Goal: Task Accomplishment & Management: Manage account settings

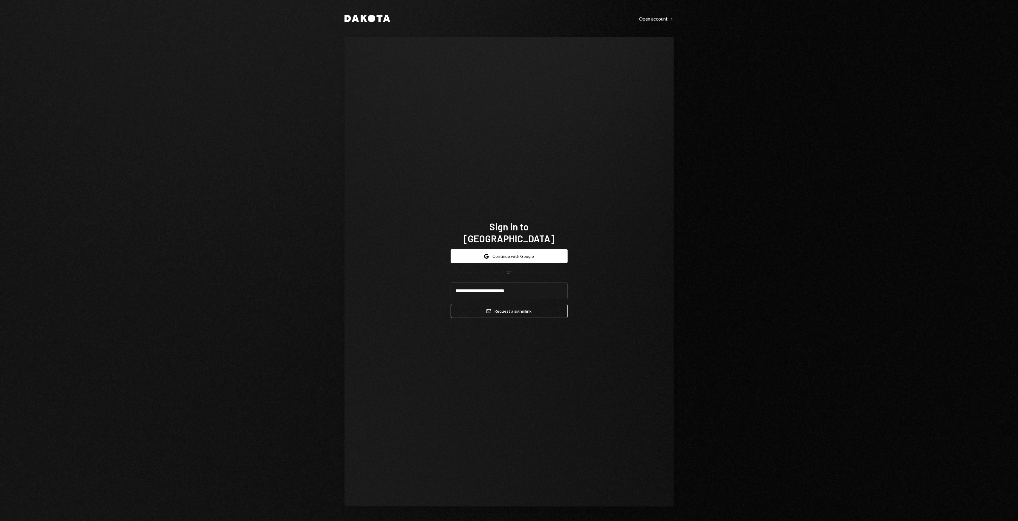
type input "**********"
click at [530, 359] on div "**********" at bounding box center [509, 272] width 329 height 470
click at [531, 305] on button "Email Request a sign in link" at bounding box center [509, 311] width 117 height 14
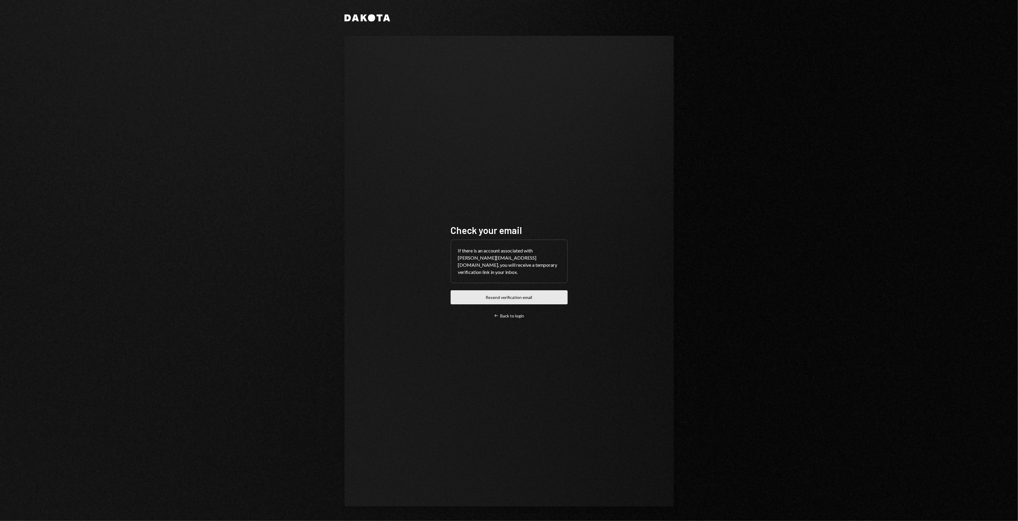
click at [501, 295] on button "Resend verification email" at bounding box center [509, 298] width 117 height 14
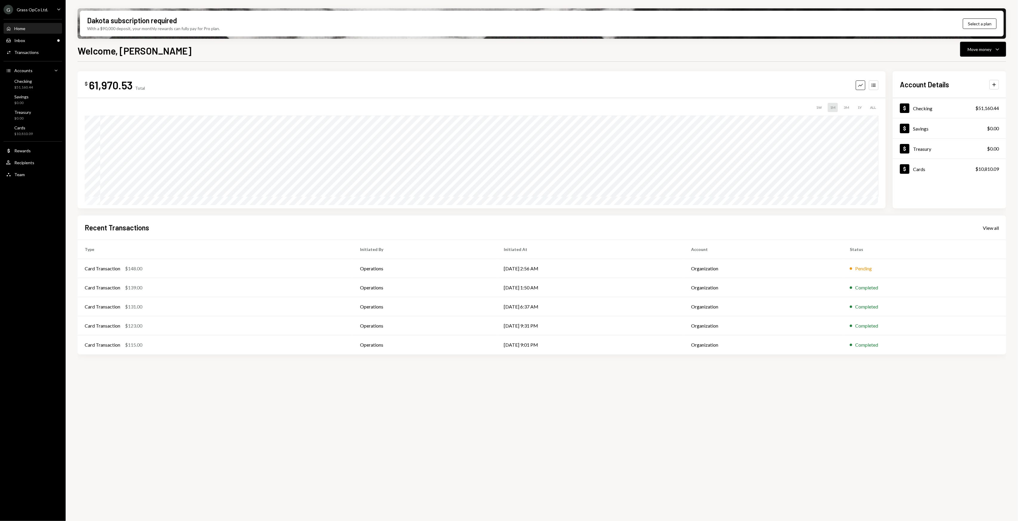
click at [39, 18] on div "Home Home Inbox Inbox Activities Transactions Accounts Accounts Caret Down Chec…" at bounding box center [33, 99] width 66 height 166
click at [41, 9] on div "Grass OpCo Ltd." at bounding box center [32, 9] width 31 height 5
click at [38, 111] on div "L LayerDrone Foundation" at bounding box center [42, 108] width 64 height 10
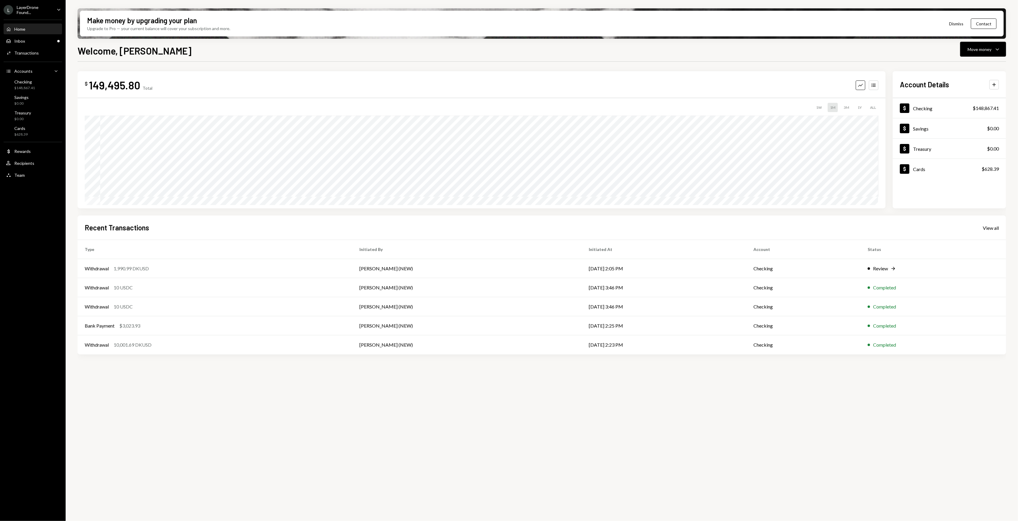
drag, startPoint x: 223, startPoint y: 417, endPoint x: 214, endPoint y: 415, distance: 9.4
click at [214, 415] on div "$ 149,495.80 Total Graph Accounts 1W 1M 3M 1Y ALL Account Details Plus Dollar C…" at bounding box center [542, 295] width 929 height 467
click at [31, 53] on div "Transactions" at bounding box center [26, 52] width 24 height 5
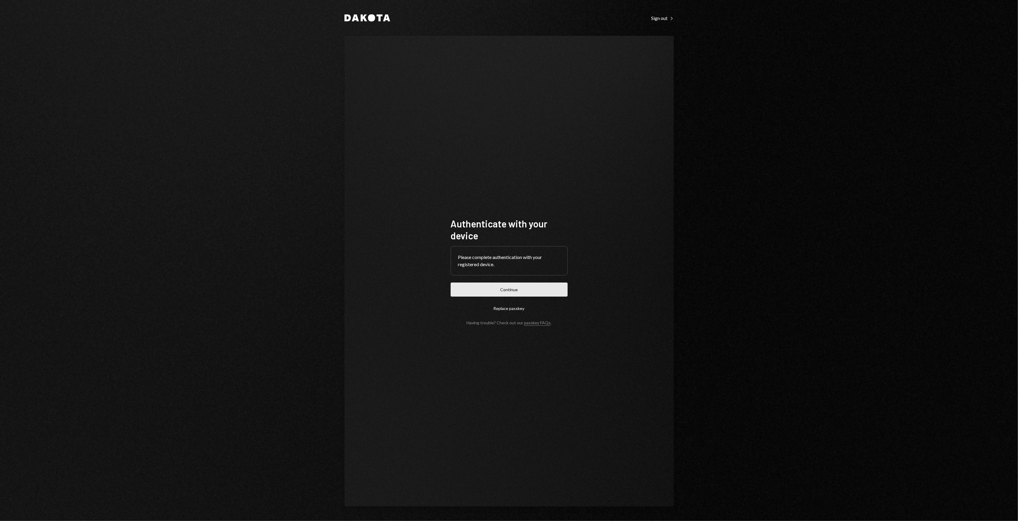
click at [521, 287] on button "Continue" at bounding box center [509, 290] width 117 height 14
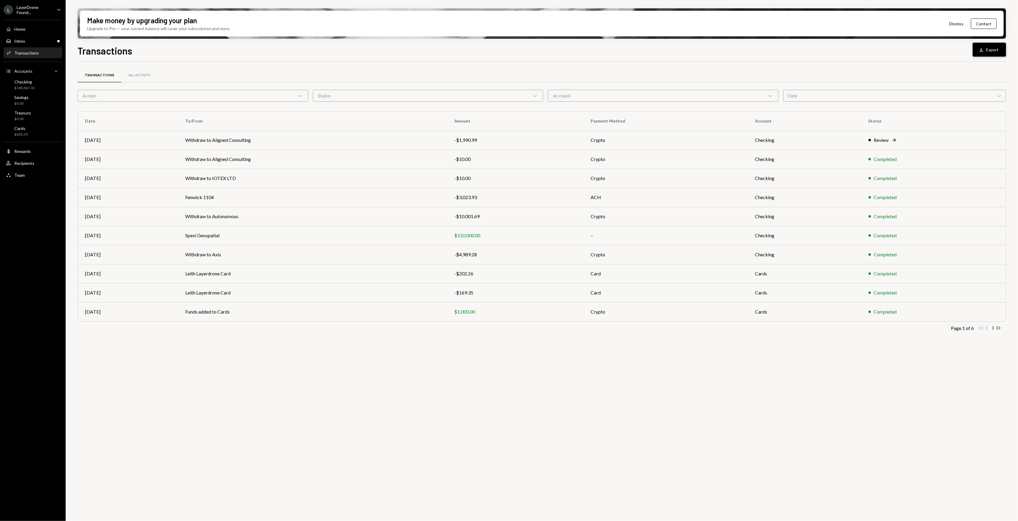
click at [996, 48] on button "Download Export" at bounding box center [989, 50] width 33 height 14
click at [16, 29] on div "Home" at bounding box center [19, 29] width 11 height 5
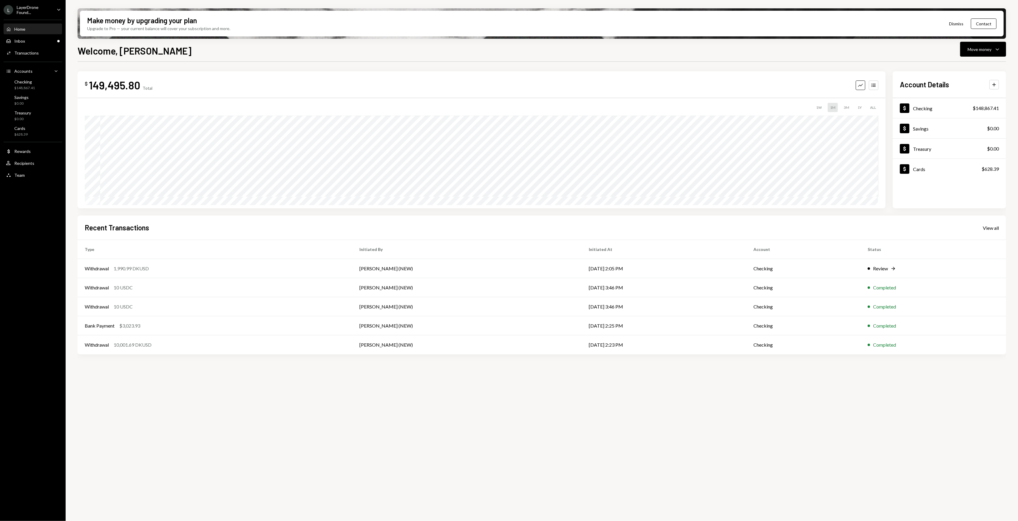
drag, startPoint x: 216, startPoint y: 411, endPoint x: 206, endPoint y: 405, distance: 11.7
click at [206, 409] on div "$ 149,495.80 Total Graph Accounts 1W 1M 3M 1Y ALL Account Details Plus Dollar C…" at bounding box center [542, 295] width 929 height 467
click at [31, 86] on div "$148,867.41" at bounding box center [24, 88] width 21 height 5
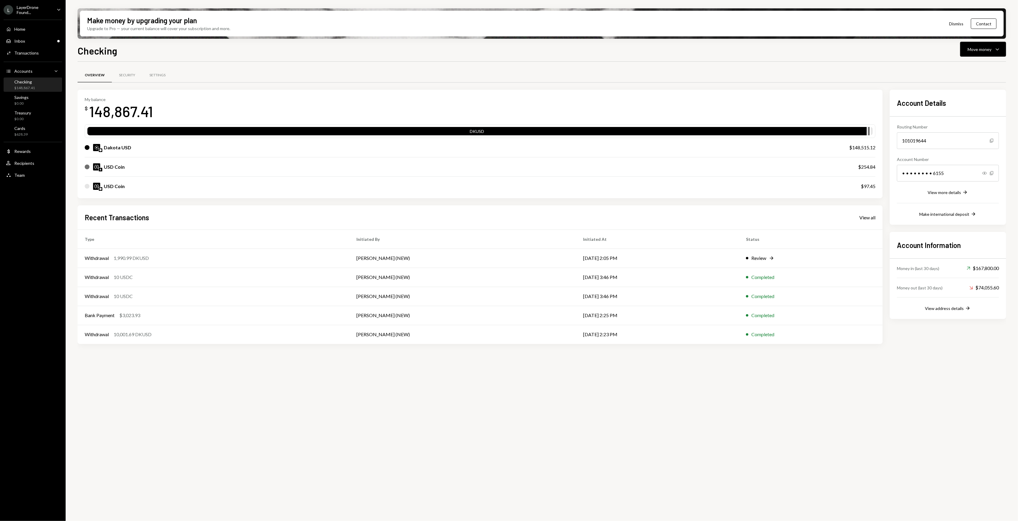
drag, startPoint x: 278, startPoint y: 406, endPoint x: 256, endPoint y: 399, distance: 23.8
drag, startPoint x: 256, startPoint y: 399, endPoint x: 227, endPoint y: 395, distance: 29.2
click at [228, 395] on div "Overview Security Settings My balance $ 148,867.41 DKUSD Dakota USD $148,515.12…" at bounding box center [542, 295] width 929 height 467
drag, startPoint x: 764, startPoint y: 410, endPoint x: 752, endPoint y: 402, distance: 14.1
drag, startPoint x: 752, startPoint y: 402, endPoint x: 725, endPoint y: 399, distance: 26.4
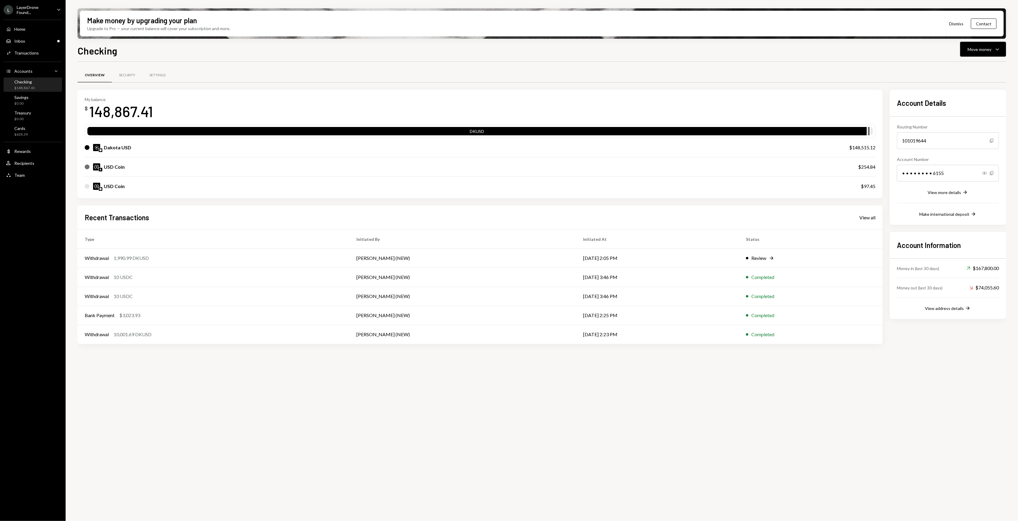
click at [725, 399] on div "Overview Security Settings My balance $ 148,867.41 DKUSD Dakota USD $148,515.12…" at bounding box center [542, 295] width 929 height 467
